Goal: Book appointment/travel/reservation

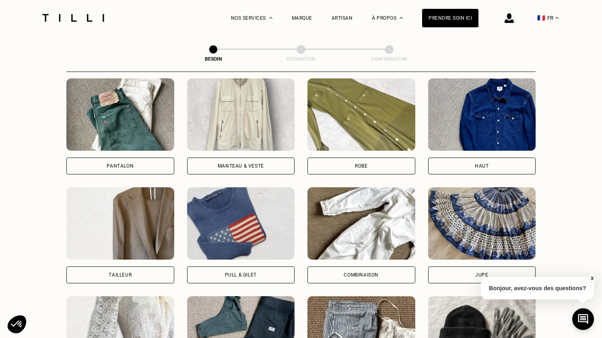
scroll to position [371, 0]
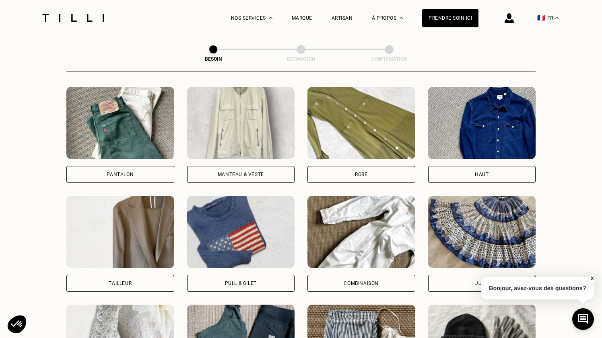
click at [240, 166] on div "Manteau & Veste" at bounding box center [241, 174] width 108 height 17
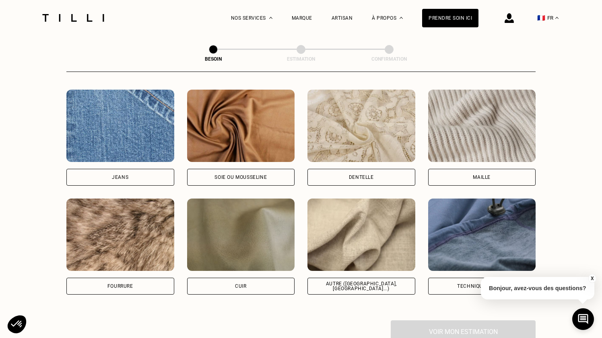
scroll to position [859, 0]
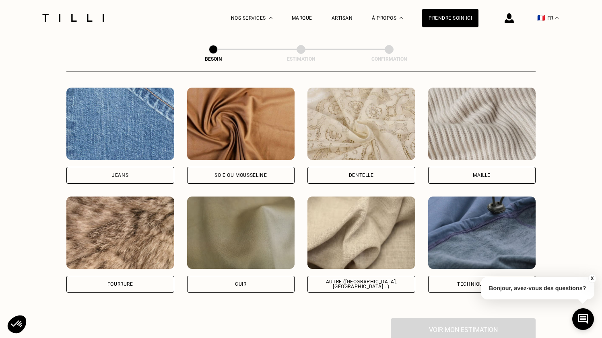
click at [594, 276] on button "X" at bounding box center [592, 278] width 8 height 9
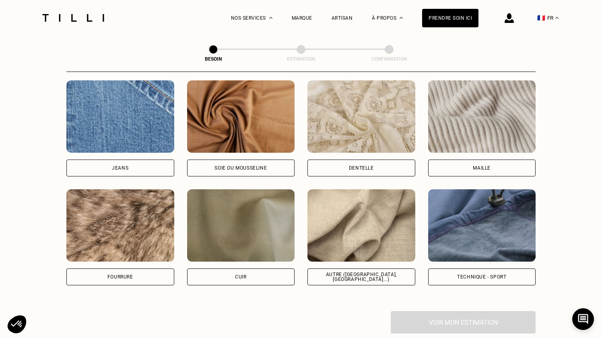
scroll to position [867, 0]
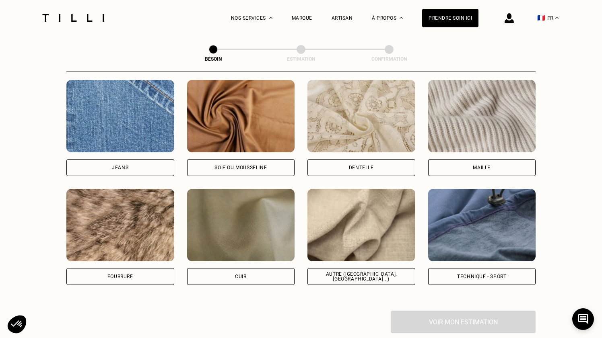
click at [473, 272] on div "Technique - Sport" at bounding box center [482, 276] width 108 height 17
select select "FR"
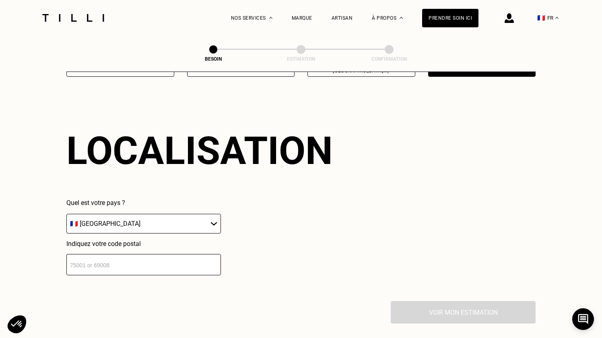
scroll to position [1081, 0]
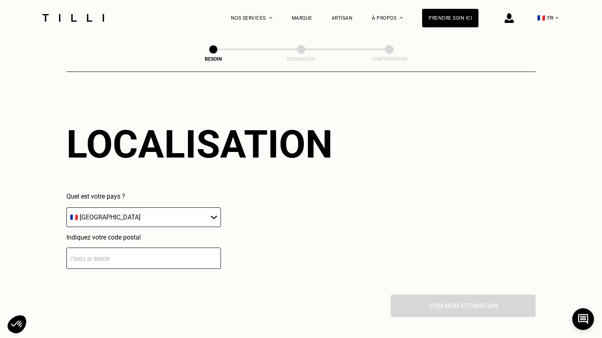
click at [158, 249] on input "number" at bounding box center [143, 258] width 154 height 21
type input "92310"
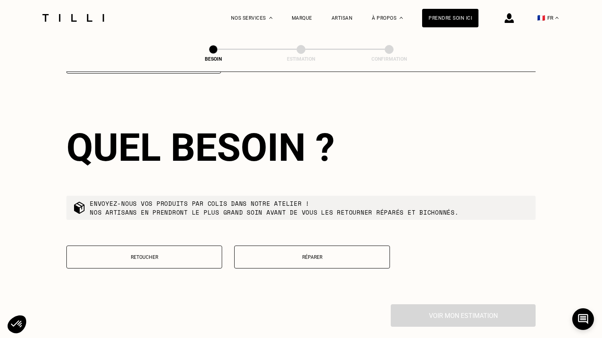
scroll to position [1277, 0]
click at [285, 253] on button "Réparer" at bounding box center [312, 256] width 156 height 23
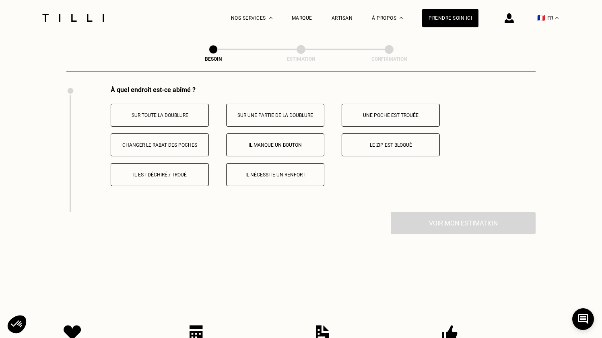
scroll to position [1481, 0]
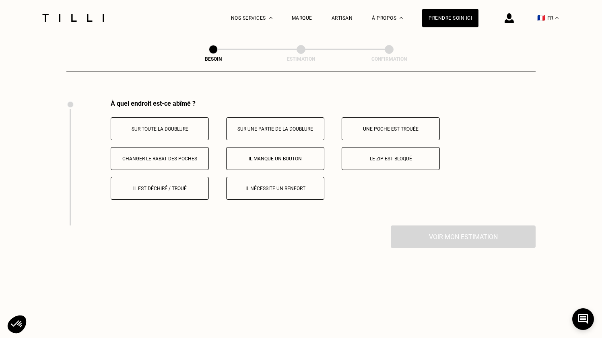
click at [365, 156] on p "Le zip est bloqué" at bounding box center [390, 159] width 89 height 6
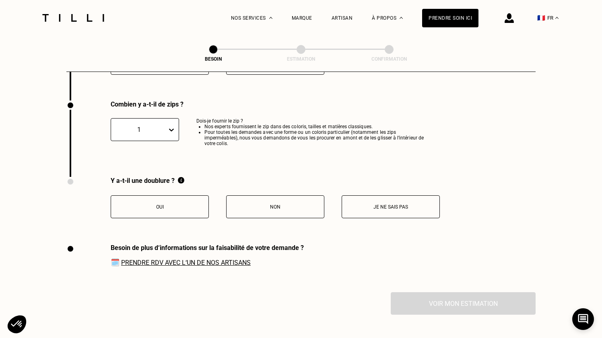
scroll to position [1609, 0]
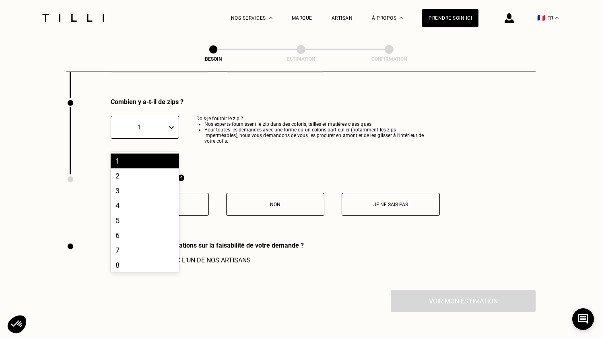
click at [164, 123] on div "1" at bounding box center [139, 127] width 56 height 9
click at [139, 154] on div "1" at bounding box center [145, 161] width 68 height 15
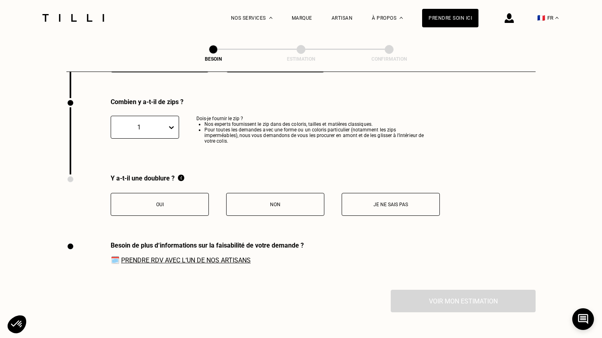
click at [180, 201] on button "Oui" at bounding box center [160, 204] width 98 height 23
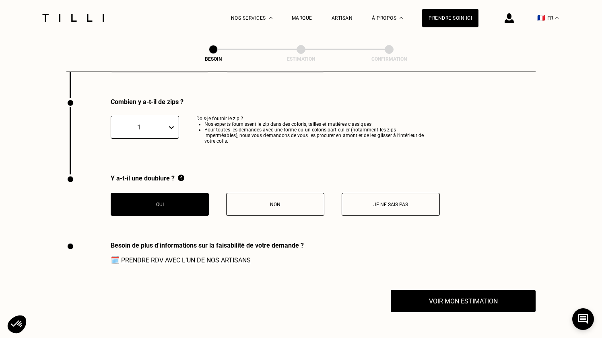
scroll to position [1636, 0]
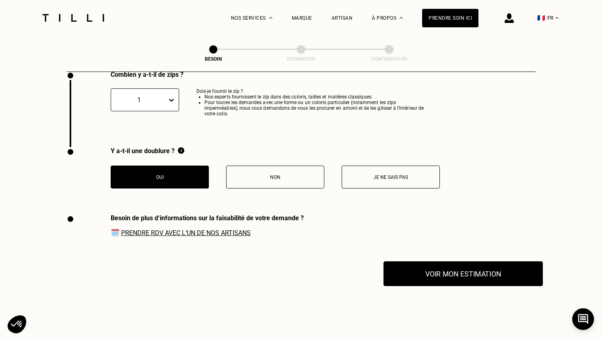
click at [450, 264] on button "Voir mon estimation" at bounding box center [462, 273] width 159 height 25
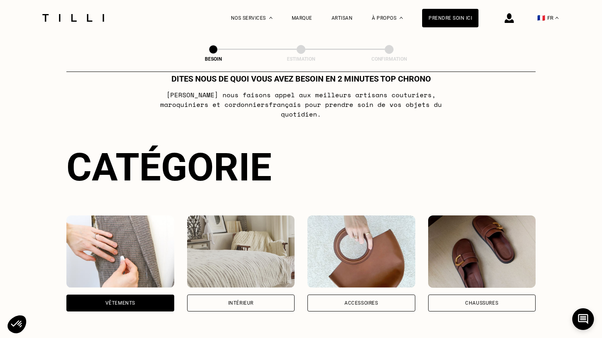
scroll to position [0, 0]
